Goal: Ask a question: Seek information or help from site administrators or community

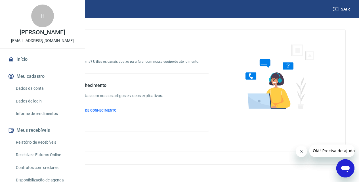
click at [346, 168] on icon "Abrir janela de mensagens" at bounding box center [345, 169] width 9 height 7
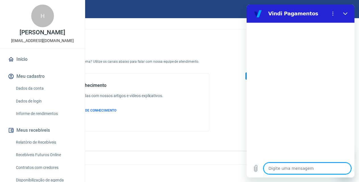
type textarea "o"
type textarea "x"
type textarea "ol"
type textarea "x"
type textarea "ola"
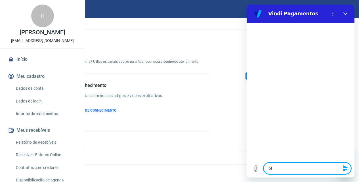
type textarea "x"
type textarea "ola"
type textarea "x"
type textarea "ola"
type textarea "x"
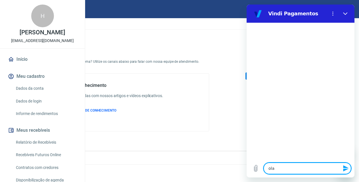
type textarea "ol"
type textarea "x"
type textarea "olá"
type textarea "x"
type textarea "olá"
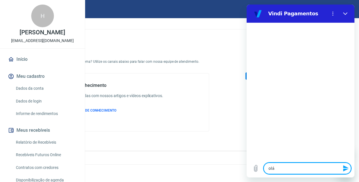
type textarea "x"
type textarea "olá b"
type textarea "x"
type textarea "olá bo"
type textarea "x"
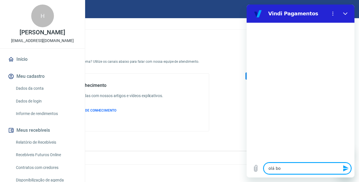
type textarea "olá bom"
type textarea "x"
type textarea "olá bom"
type textarea "x"
type textarea "olá bom d"
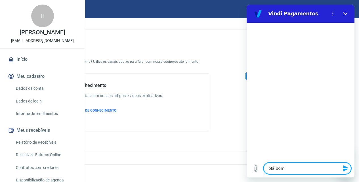
type textarea "x"
type textarea "olá bom di"
type textarea "x"
type textarea "olá bom dia"
type textarea "x"
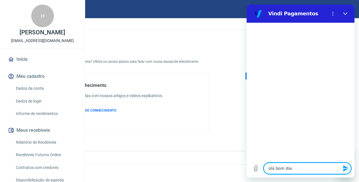
type textarea "olá bom dia"
type textarea "x"
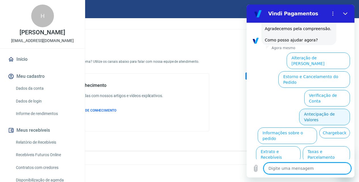
scroll to position [97, 0]
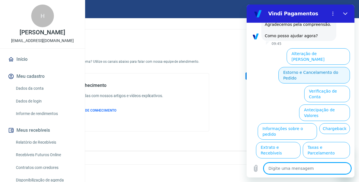
click at [320, 67] on button "Estorno e Cancelamento do Pedido" at bounding box center [315, 75] width 72 height 16
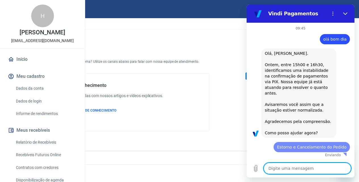
scroll to position [0, 0]
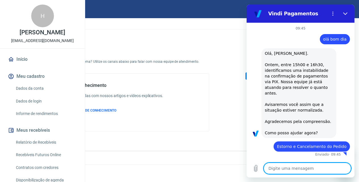
type textarea "x"
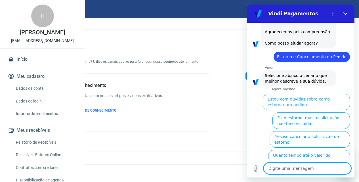
scroll to position [119, 0]
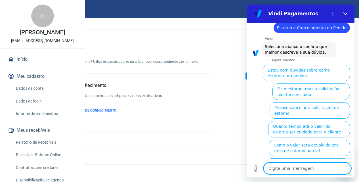
click at [322, 167] on textarea at bounding box center [307, 168] width 87 height 11
type textarea "g"
type textarea "x"
type textarea "go"
type textarea "x"
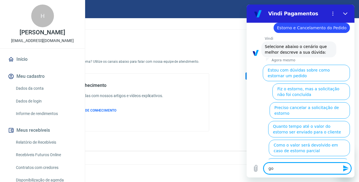
type textarea "gos"
type textarea "x"
type textarea "gost"
type textarea "x"
type textarea "gosta"
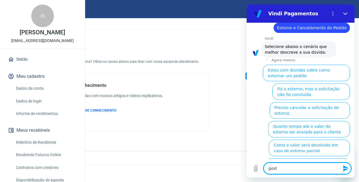
type textarea "x"
type textarea "gostar"
type textarea "x"
type textarea "gostari"
type textarea "x"
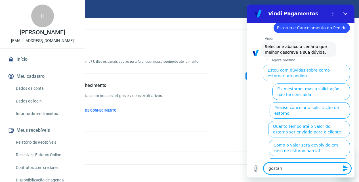
type textarea "gostaria"
type textarea "x"
type textarea "gostaria"
type textarea "x"
type textarea "gostaria d"
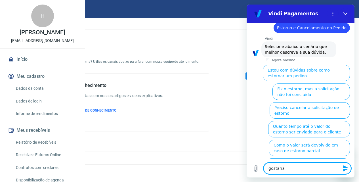
type textarea "x"
type textarea "gostaria de"
type textarea "x"
type textarea "gostaria de"
type textarea "x"
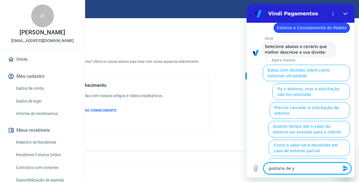
type textarea "gostaria de [PERSON_NAME]"
type textarea "x"
type textarea "gostaria de y"
type textarea "x"
type textarea "gostaria de"
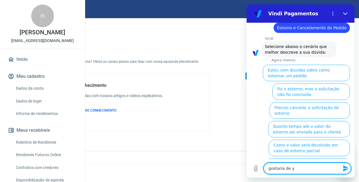
type textarea "x"
type textarea "gostaria de u"
type textarea "x"
type textarea "gostaria de um"
type textarea "x"
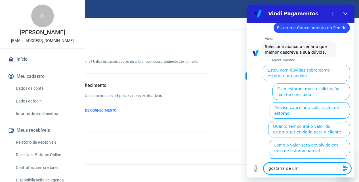
type textarea "gostaria de um"
type textarea "x"
type textarea "gostaria de um a"
type textarea "x"
type textarea "gostaria de um at"
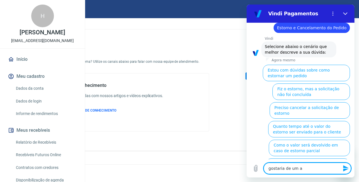
type textarea "x"
type textarea "gostaria de um ate"
type textarea "x"
type textarea "gostaria de um [GEOGRAPHIC_DATA]"
type textarea "x"
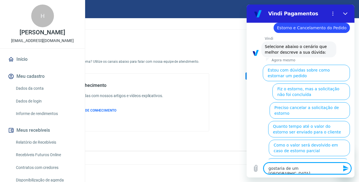
type textarea "gostaria de um atend"
type textarea "x"
type textarea "gostaria de um atendi"
type textarea "x"
type textarea "gostaria de um atendim"
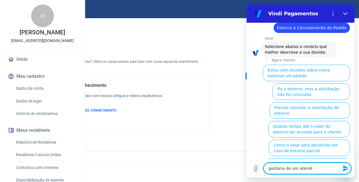
type textarea "x"
type textarea "gostaria de um atendime"
type textarea "x"
type textarea "gostaria de um atendimen"
type textarea "x"
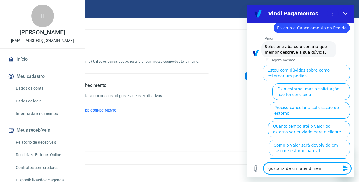
type textarea "gostaria de um atendiment"
type textarea "x"
type textarea "gostaria de um atendimento"
type textarea "x"
type textarea "gostaria de um atendimento"
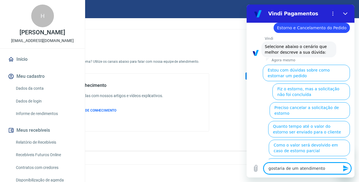
type textarea "x"
type textarea "gostaria de um atendimento h"
type textarea "x"
type textarea "gostaria de um atendimento hu"
type textarea "x"
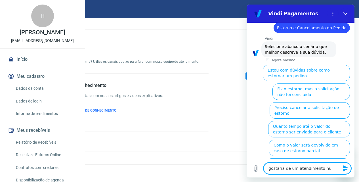
type textarea "gostaria de um atendimento hum"
type textarea "x"
type textarea "gostaria de um atendimento huma"
type textarea "x"
type textarea "gostaria de um atendimento human"
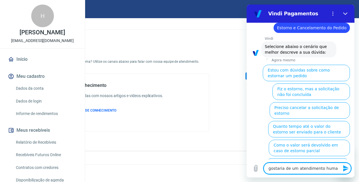
type textarea "x"
type textarea "gostaria de um atendimento humani"
type textarea "x"
type textarea "gostaria de um atendimento humaniz"
type textarea "x"
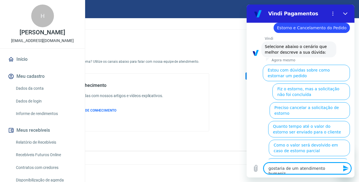
type textarea "gostaria de um atendimento humaniza"
type textarea "x"
type textarea "gostaria de um atendimento humanizad"
type textarea "x"
type textarea "gostaria de um atendimento humanizado"
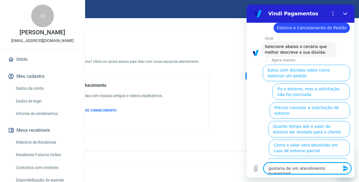
type textarea "x"
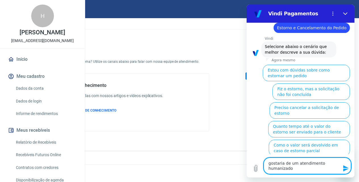
type textarea "gostaria de um atendimento humanizado"
type textarea "x"
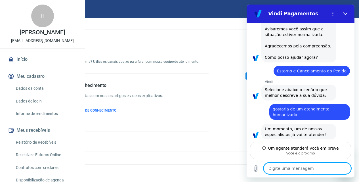
scroll to position [77, 0]
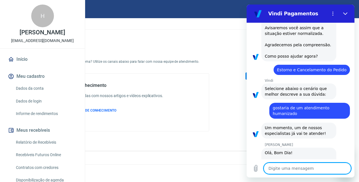
type textarea "x"
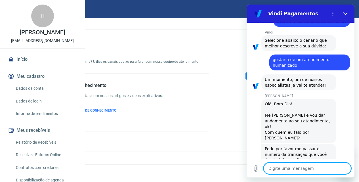
scroll to position [126, 0]
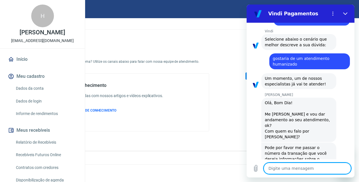
click at [292, 167] on textarea at bounding box center [307, 168] width 87 height 11
type textarea "o"
type textarea "x"
type textarea "ol"
type textarea "x"
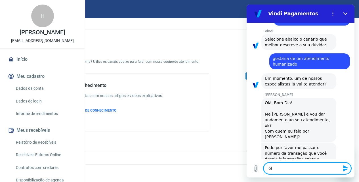
type textarea "ola"
type textarea "x"
type textarea "ol"
type textarea "x"
type textarea "olá"
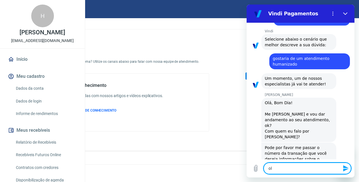
type textarea "x"
type textarea "olá"
type textarea "x"
type textarea "olá b"
type textarea "x"
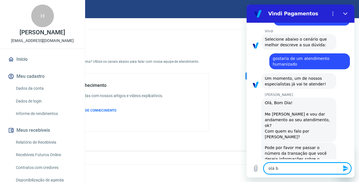
type textarea "olá bo"
type textarea "x"
type textarea "olá bom"
type textarea "x"
type textarea "olá bom"
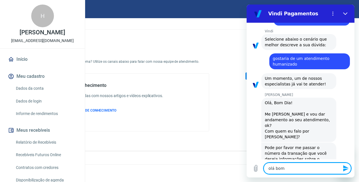
type textarea "x"
type textarea "olá bom d"
type textarea "x"
type textarea "olá bom di"
type textarea "x"
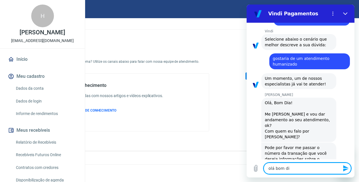
type textarea "olá bom dia"
type textarea "x"
type textarea "olá bom dia"
type textarea "x"
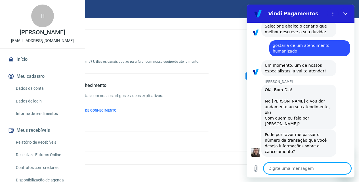
type textarea "x"
type textarea "g"
type textarea "x"
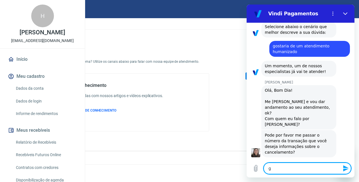
type textarea "go"
type textarea "x"
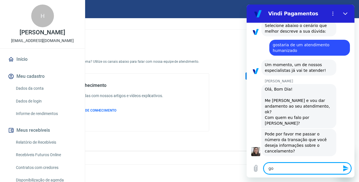
type textarea "gos"
type textarea "x"
type textarea "gost"
type textarea "x"
type textarea "gosta"
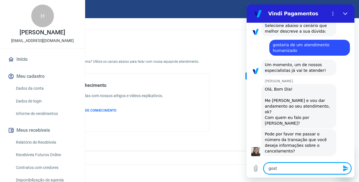
type textarea "x"
type textarea "gostar"
type textarea "x"
type textarea "gostari"
type textarea "x"
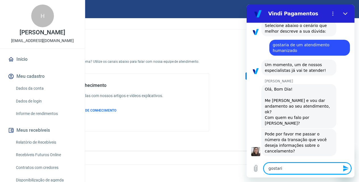
type textarea "gostaria"
type textarea "x"
type textarea "gostaria"
type textarea "x"
type textarea "gostaria d"
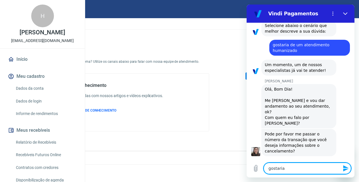
type textarea "x"
type textarea "gostaria de"
type textarea "x"
type textarea "gostaria de"
type textarea "x"
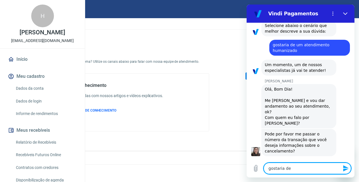
type textarea "gostaria de s"
type textarea "x"
type textarea "gostaria de sa"
type textarea "x"
type textarea "gostaria de sab"
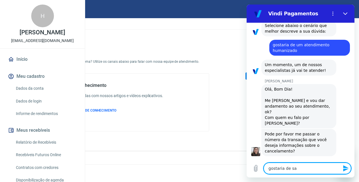
type textarea "x"
type textarea "gostaria de sabe"
type textarea "x"
type textarea "gostaria de saber"
type textarea "x"
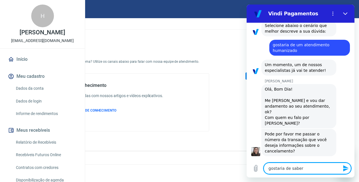
type textarea "gostaria de saber"
type textarea "x"
type textarea "gostaria de saber o"
type textarea "x"
type textarea "gostaria de saber"
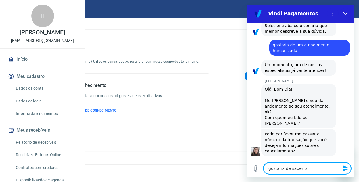
type textarea "x"
type textarea "gostaria de saber o"
type textarea "x"
type textarea "gostaria de saber o"
type textarea "x"
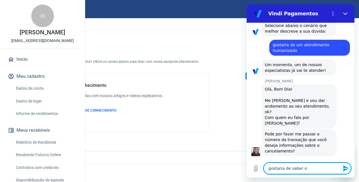
type textarea "gostaria de saber o m"
type textarea "x"
type textarea "gostaria de saber o mo"
type textarea "x"
type textarea "gostaria de saber o mot"
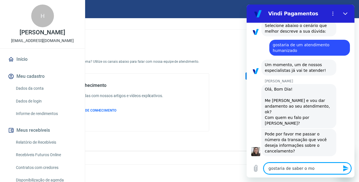
type textarea "x"
type textarea "gostaria de saber o moti"
type textarea "x"
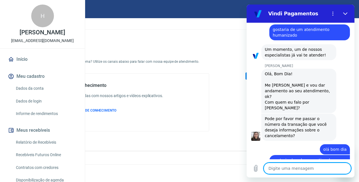
scroll to position [156, 0]
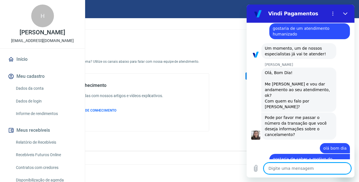
click at [275, 168] on textarea at bounding box center [307, 168] width 87 height 11
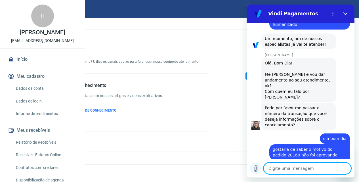
scroll to position [167, 0]
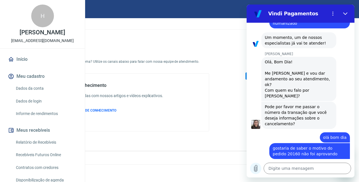
click at [257, 170] on icon "Carregar arquivo" at bounding box center [255, 168] width 7 height 7
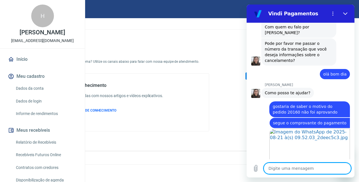
scroll to position [231, 0]
click at [275, 171] on textarea at bounding box center [307, 168] width 87 height 11
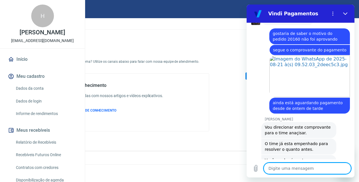
scroll to position [304, 0]
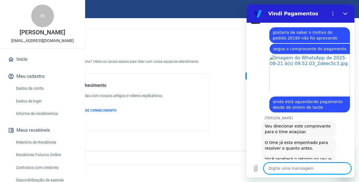
click at [314, 168] on textarea at bounding box center [307, 168] width 87 height 11
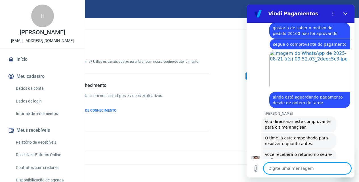
scroll to position [318, 0]
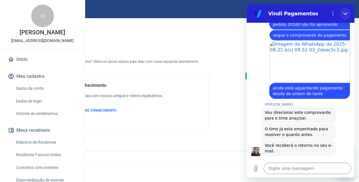
click at [344, 14] on icon "Fechar" at bounding box center [345, 13] width 5 height 5
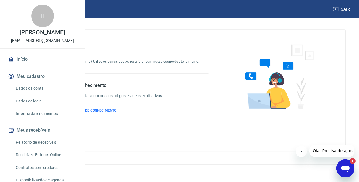
scroll to position [0, 0]
click at [346, 164] on icon "Abrir janela de mensagens, 1 mensagem não lida" at bounding box center [345, 168] width 10 height 10
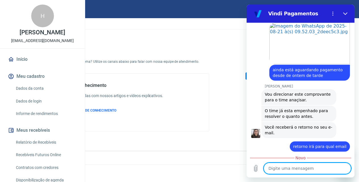
scroll to position [352, 0]
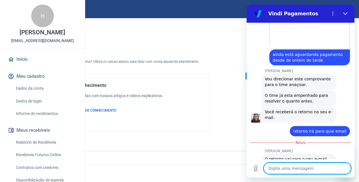
click at [295, 168] on textarea at bounding box center [307, 168] width 87 height 11
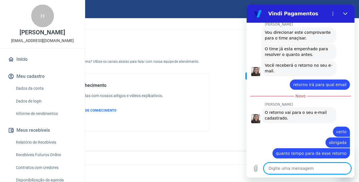
scroll to position [398, 0]
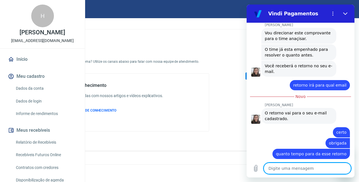
click at [294, 166] on textarea at bounding box center [307, 168] width 87 height 11
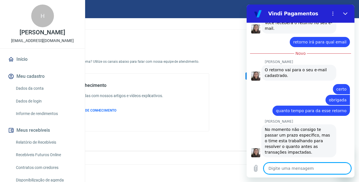
scroll to position [442, 0]
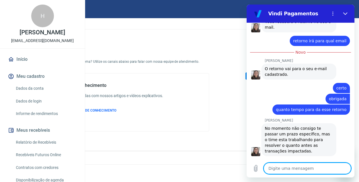
click at [311, 168] on textarea at bounding box center [307, 168] width 87 height 11
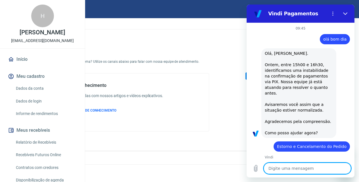
scroll to position [85, 0]
